Goal: Task Accomplishment & Management: Use online tool/utility

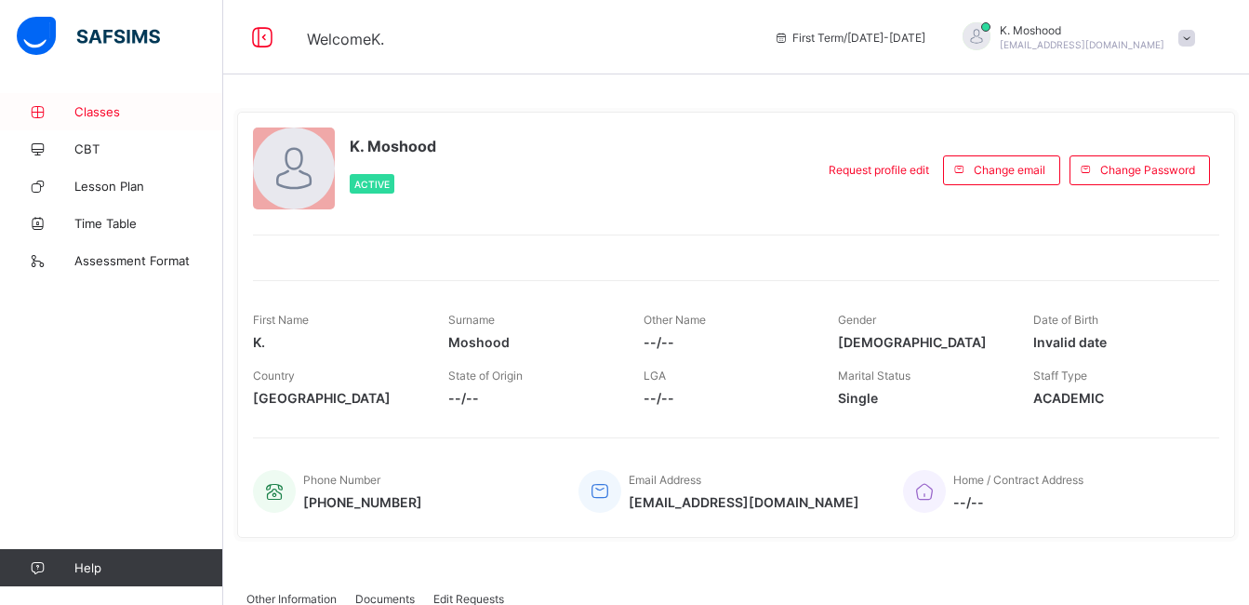
click at [119, 104] on span "Classes" at bounding box center [148, 111] width 149 height 15
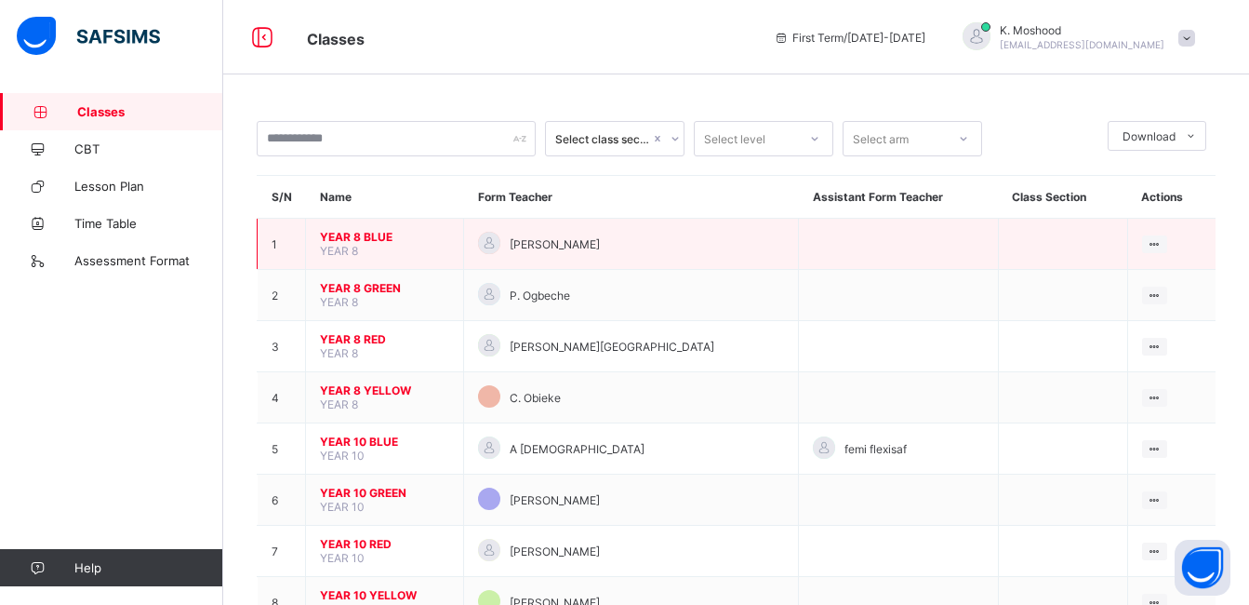
click at [343, 243] on span "YEAR 8 BLUE" at bounding box center [384, 237] width 129 height 14
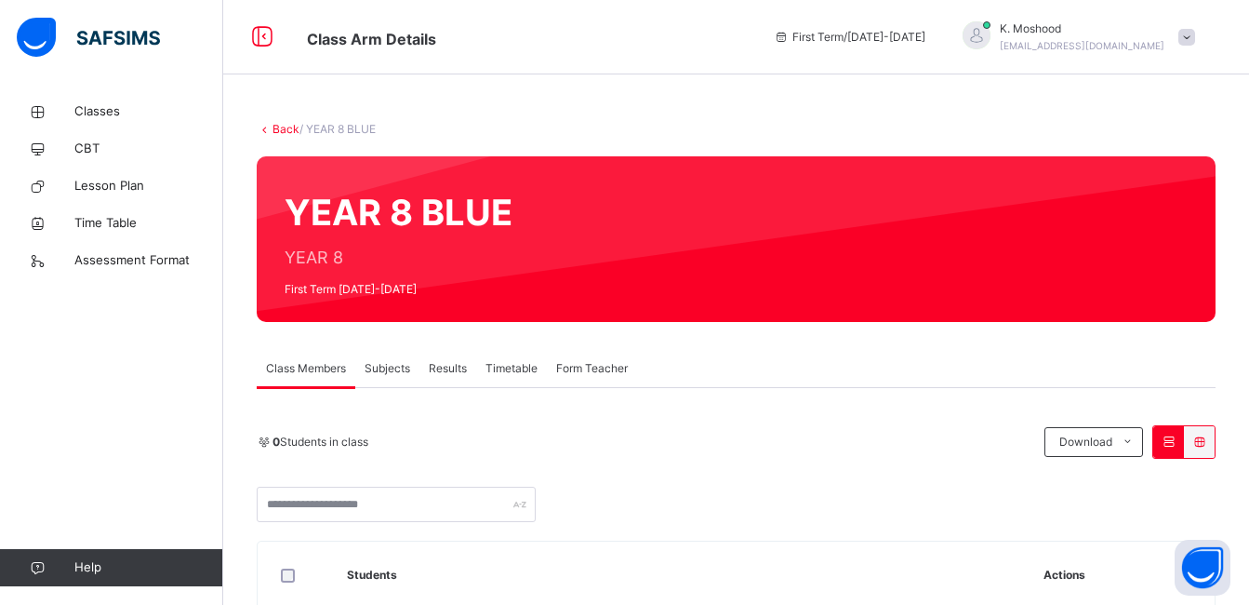
click at [380, 366] on span "Subjects" at bounding box center [388, 368] width 46 height 17
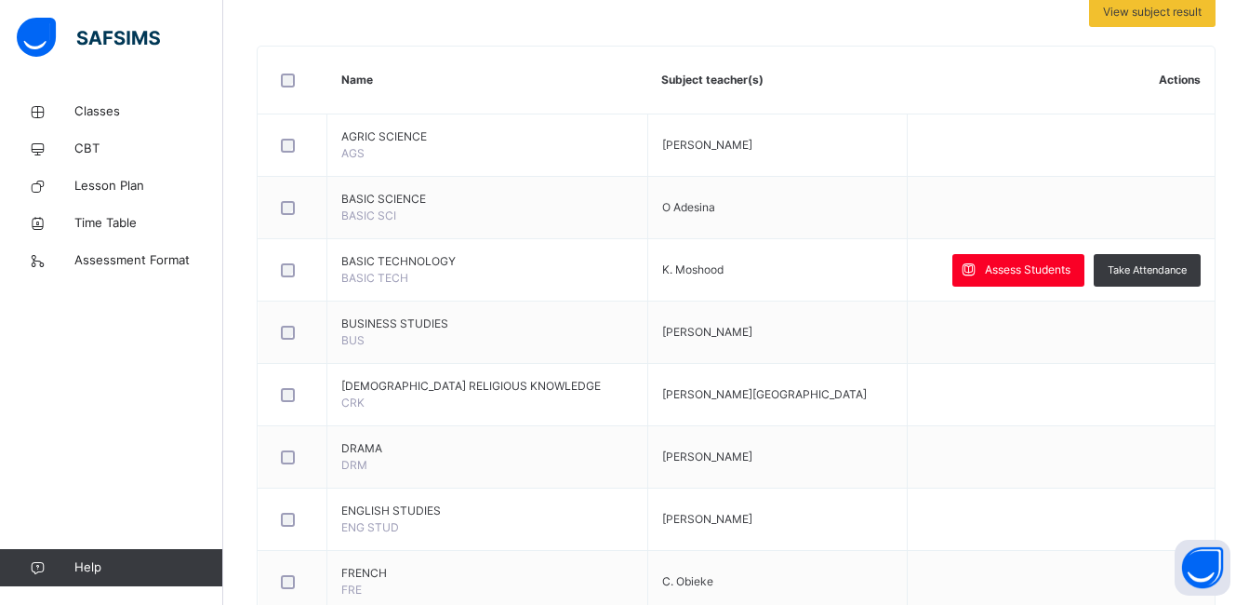
scroll to position [421, 0]
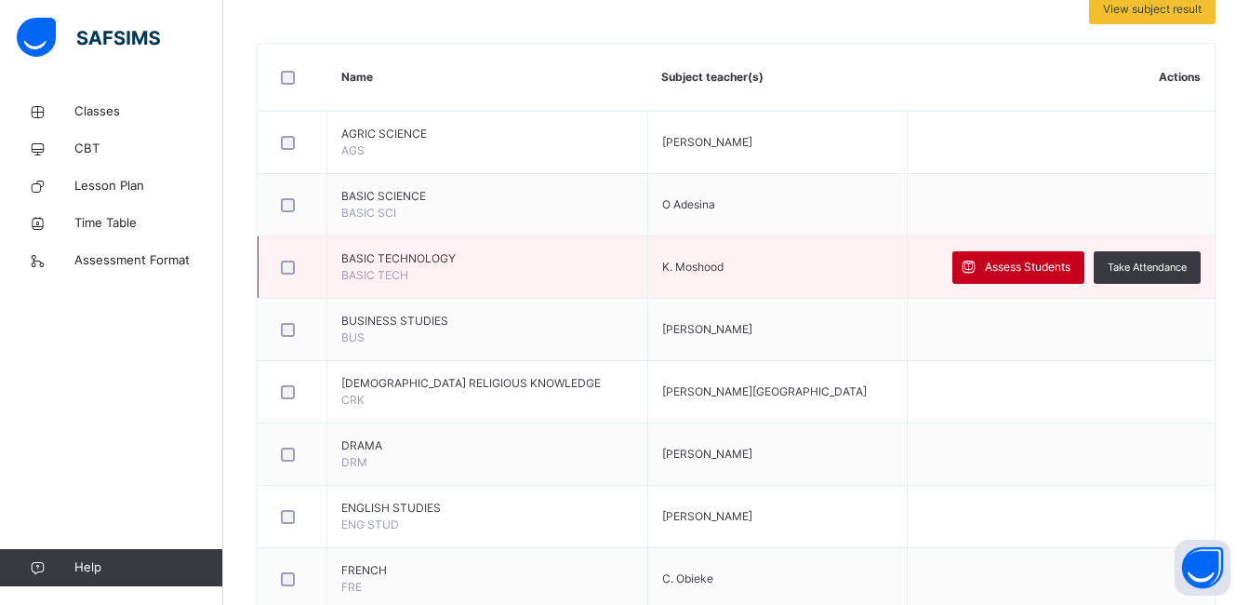
click at [809, 270] on span "Assess Students" at bounding box center [1028, 267] width 86 height 17
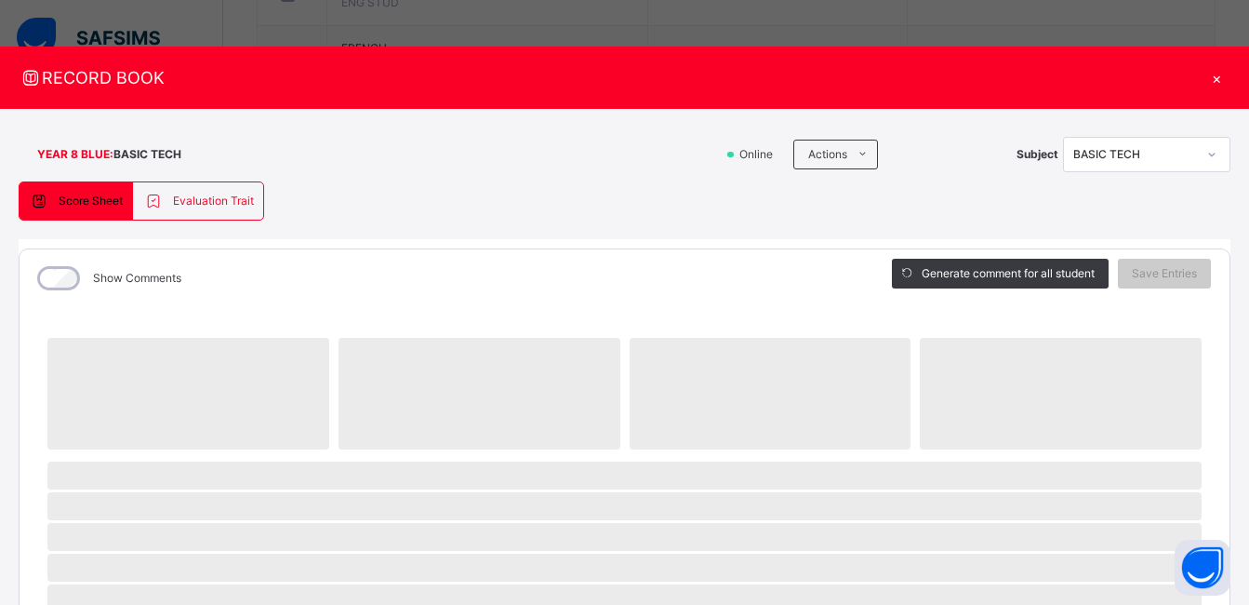
scroll to position [931, 0]
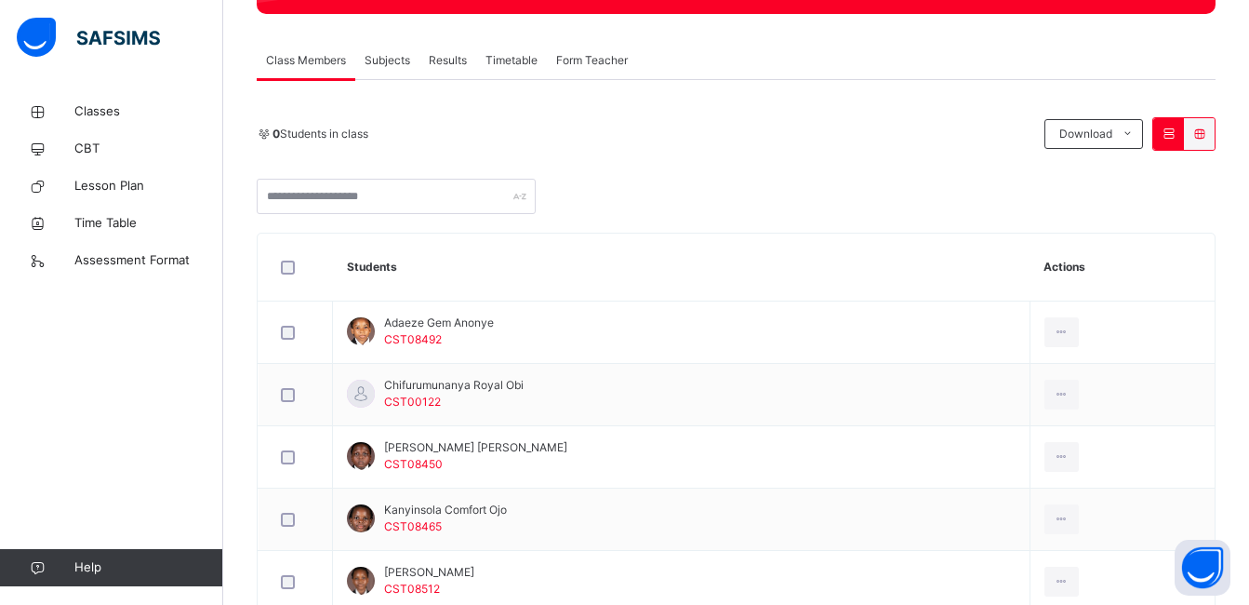
scroll to position [296, 0]
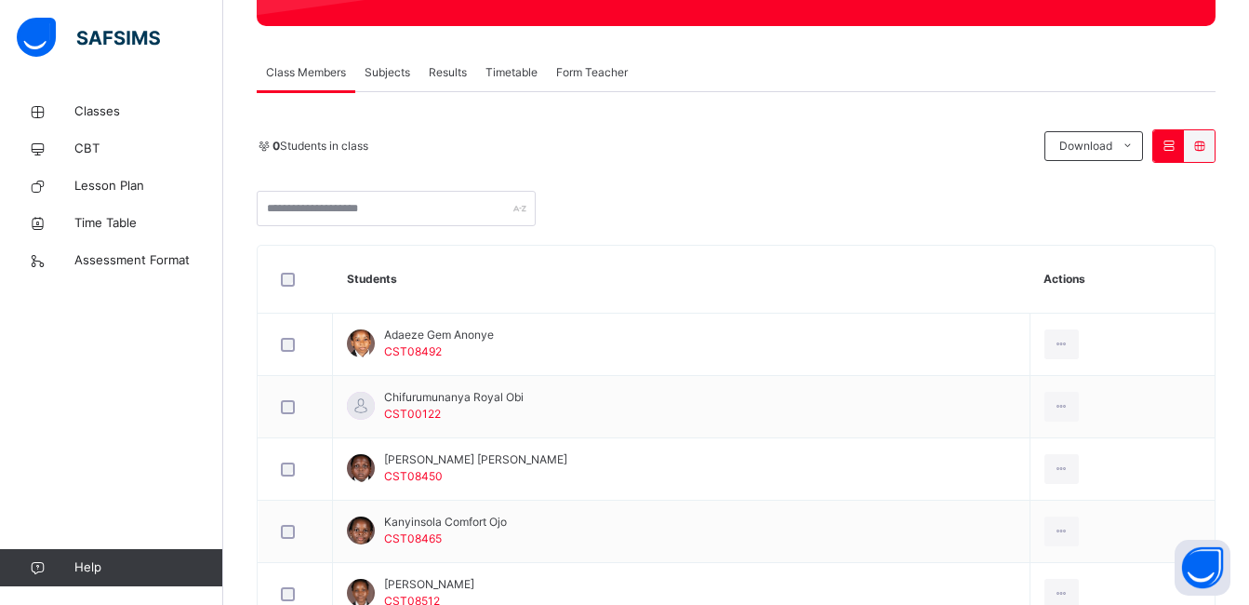
click at [390, 73] on span "Subjects" at bounding box center [388, 72] width 46 height 17
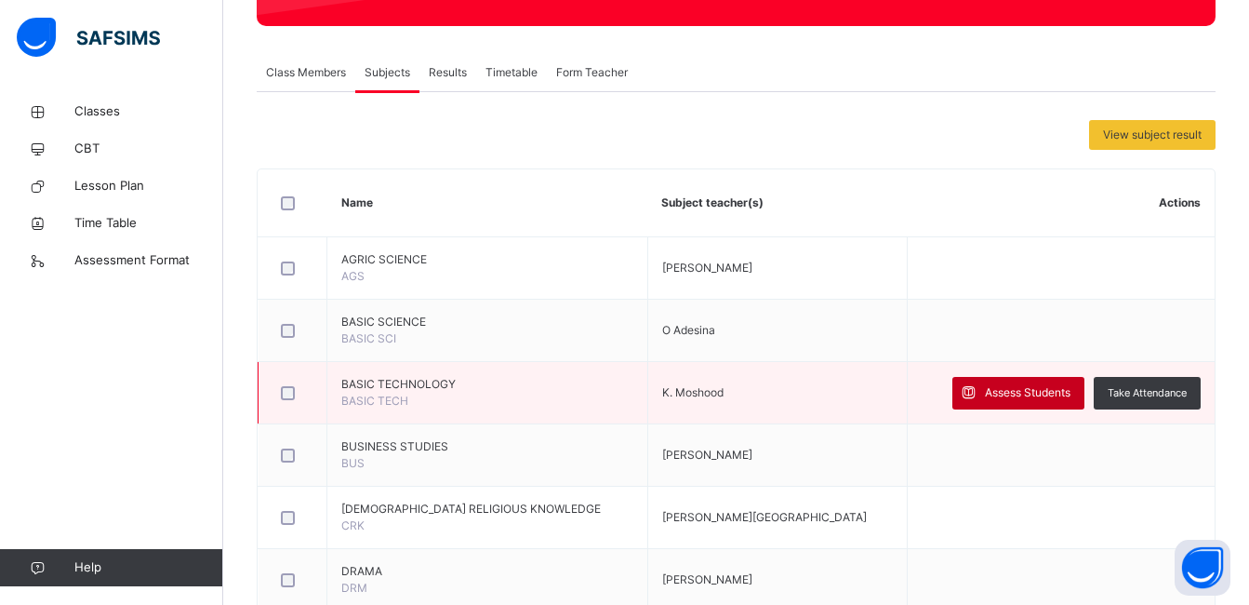
click at [985, 381] on span at bounding box center [968, 393] width 33 height 33
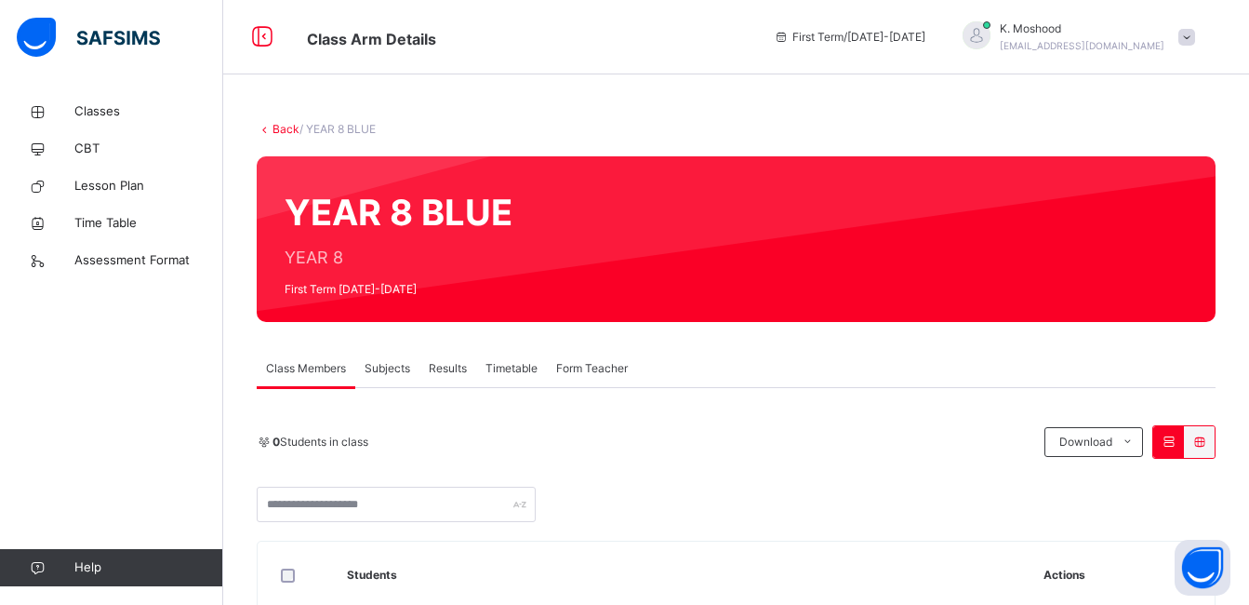
click at [387, 364] on span "Subjects" at bounding box center [388, 368] width 46 height 17
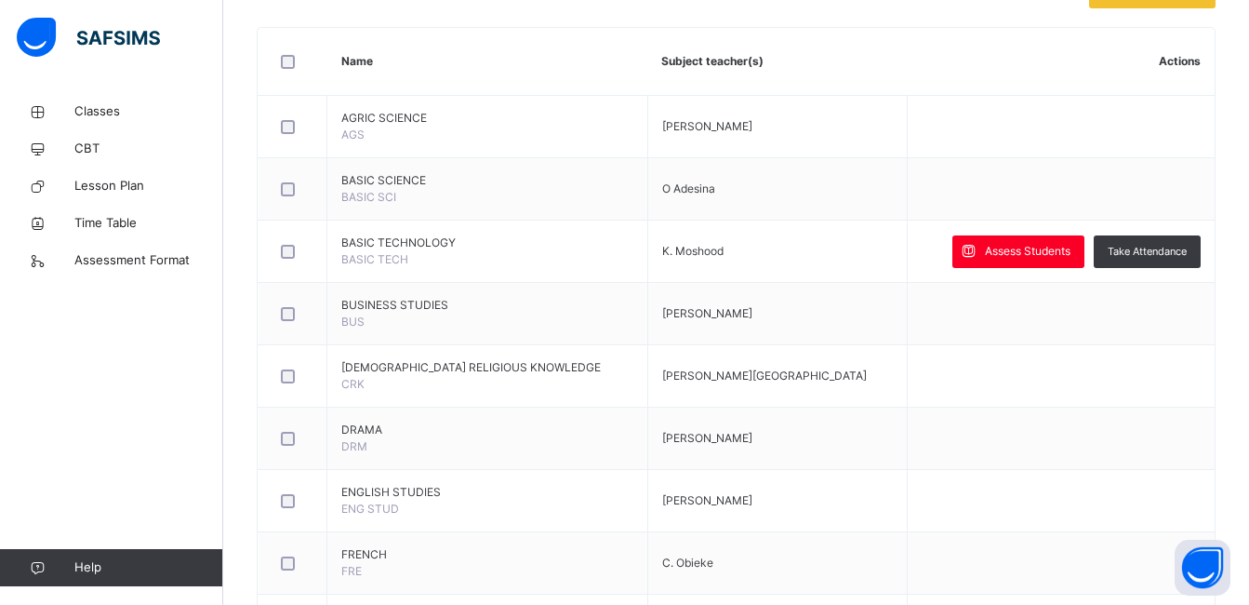
scroll to position [453, 0]
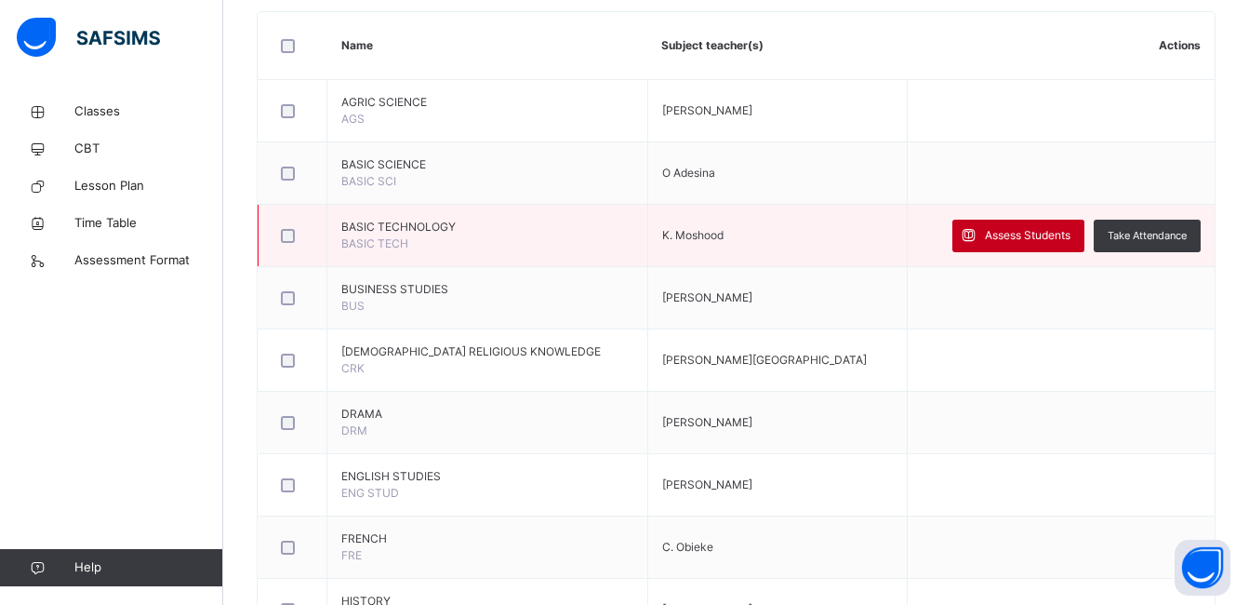
click at [1040, 242] on span "Assess Students" at bounding box center [1028, 235] width 86 height 17
